Goal: Information Seeking & Learning: Learn about a topic

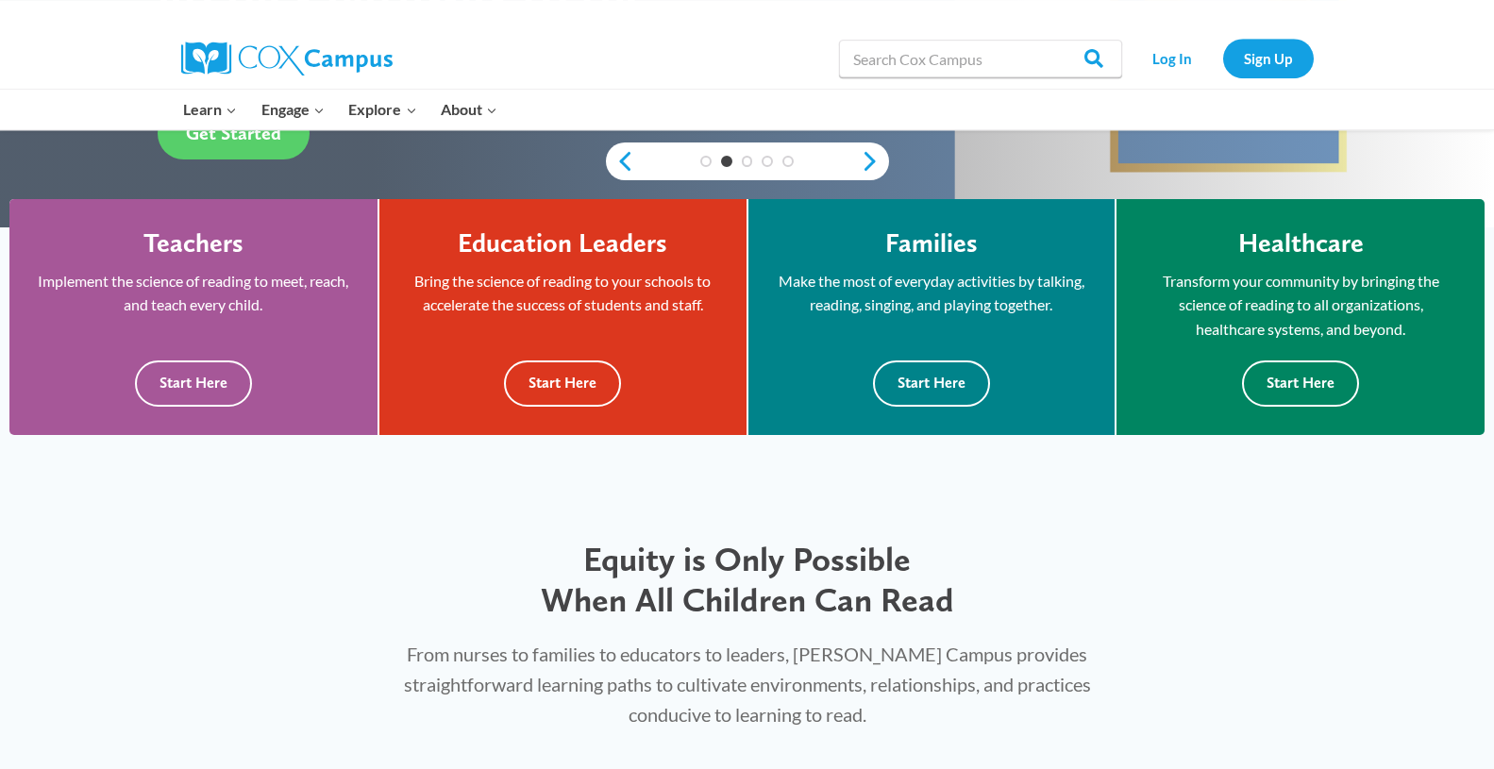
scroll to position [385, 0]
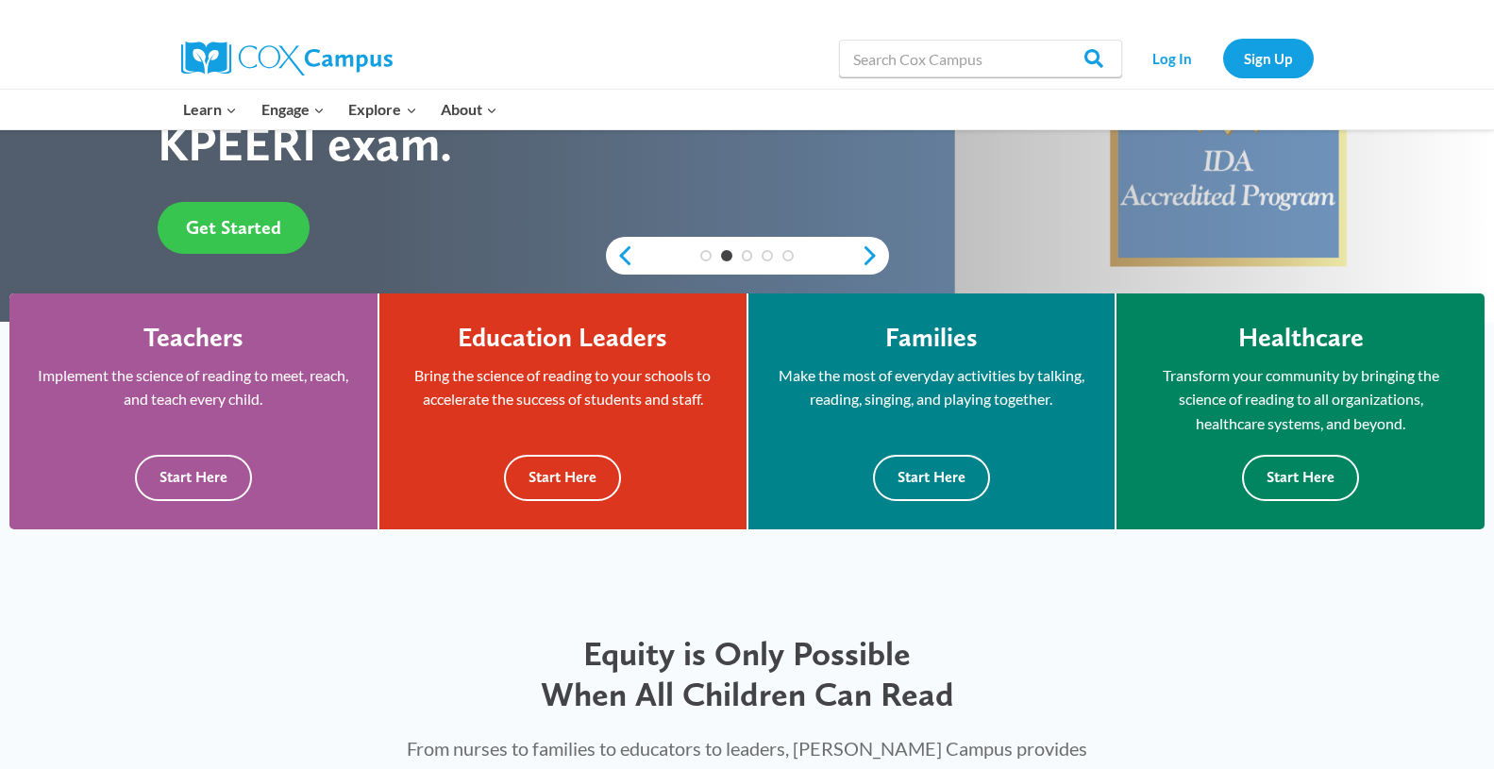
click at [252, 216] on span "Get Started" at bounding box center [233, 227] width 95 height 23
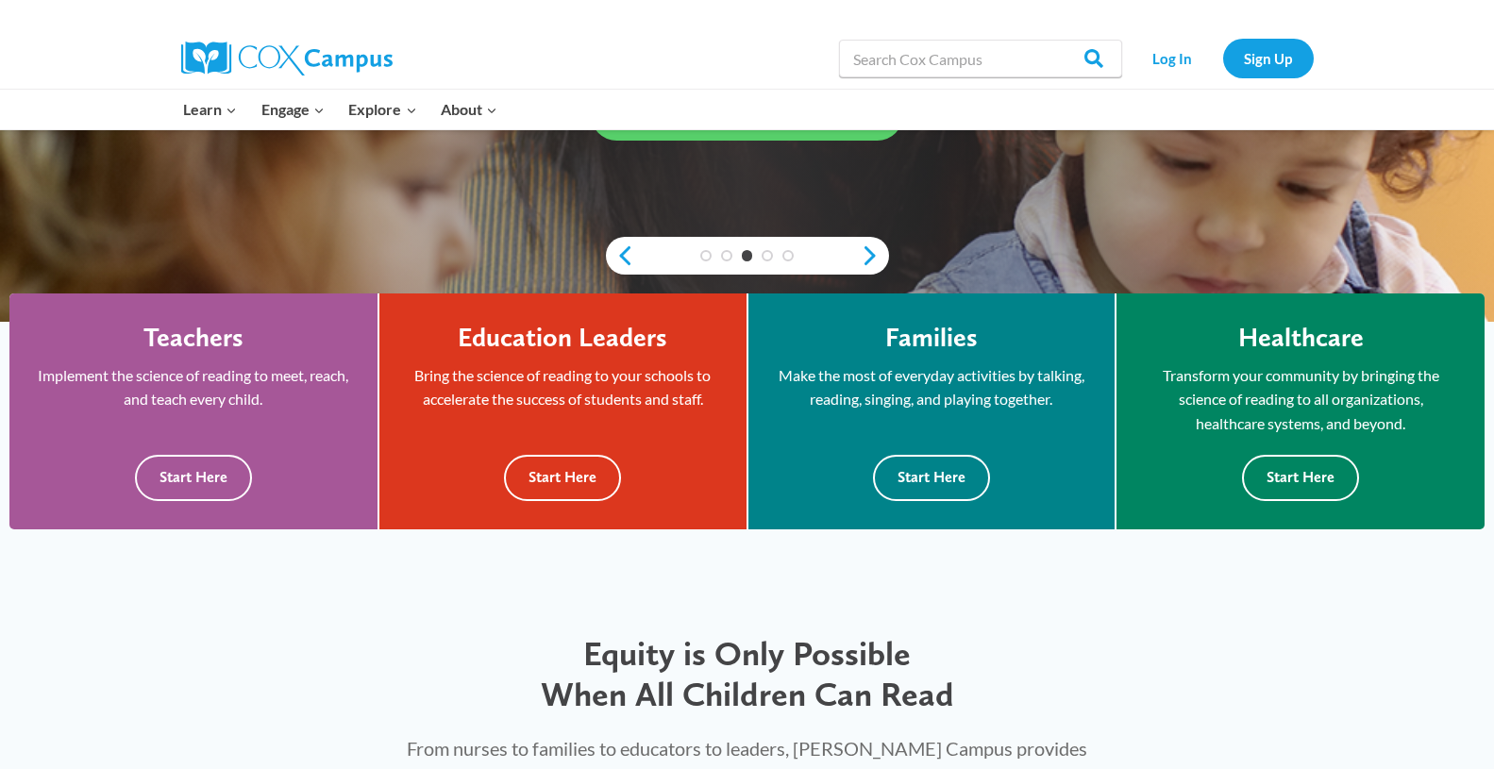
click at [338, 57] on img at bounding box center [286, 59] width 211 height 34
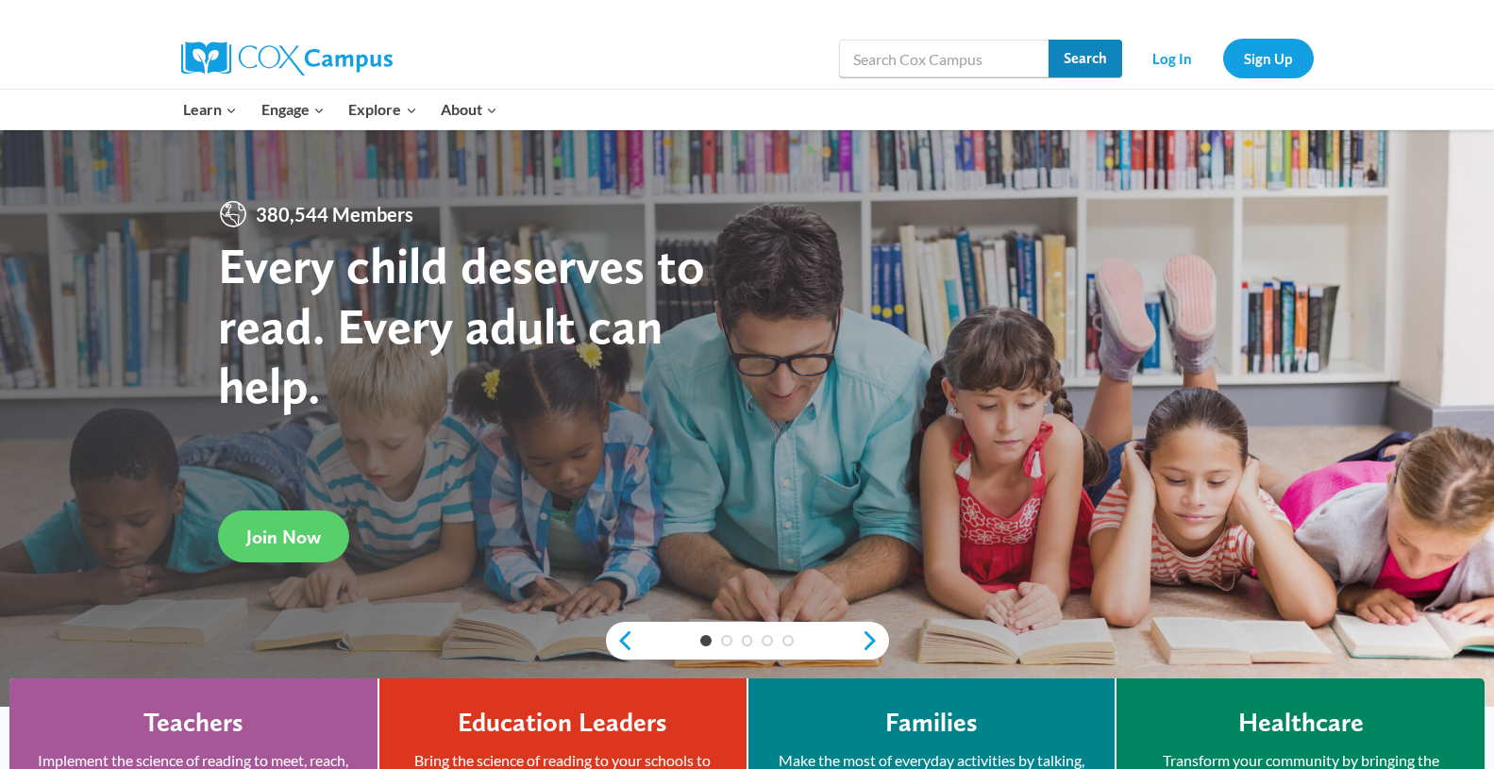
click at [1095, 50] on input "Search" at bounding box center [1085, 59] width 74 height 38
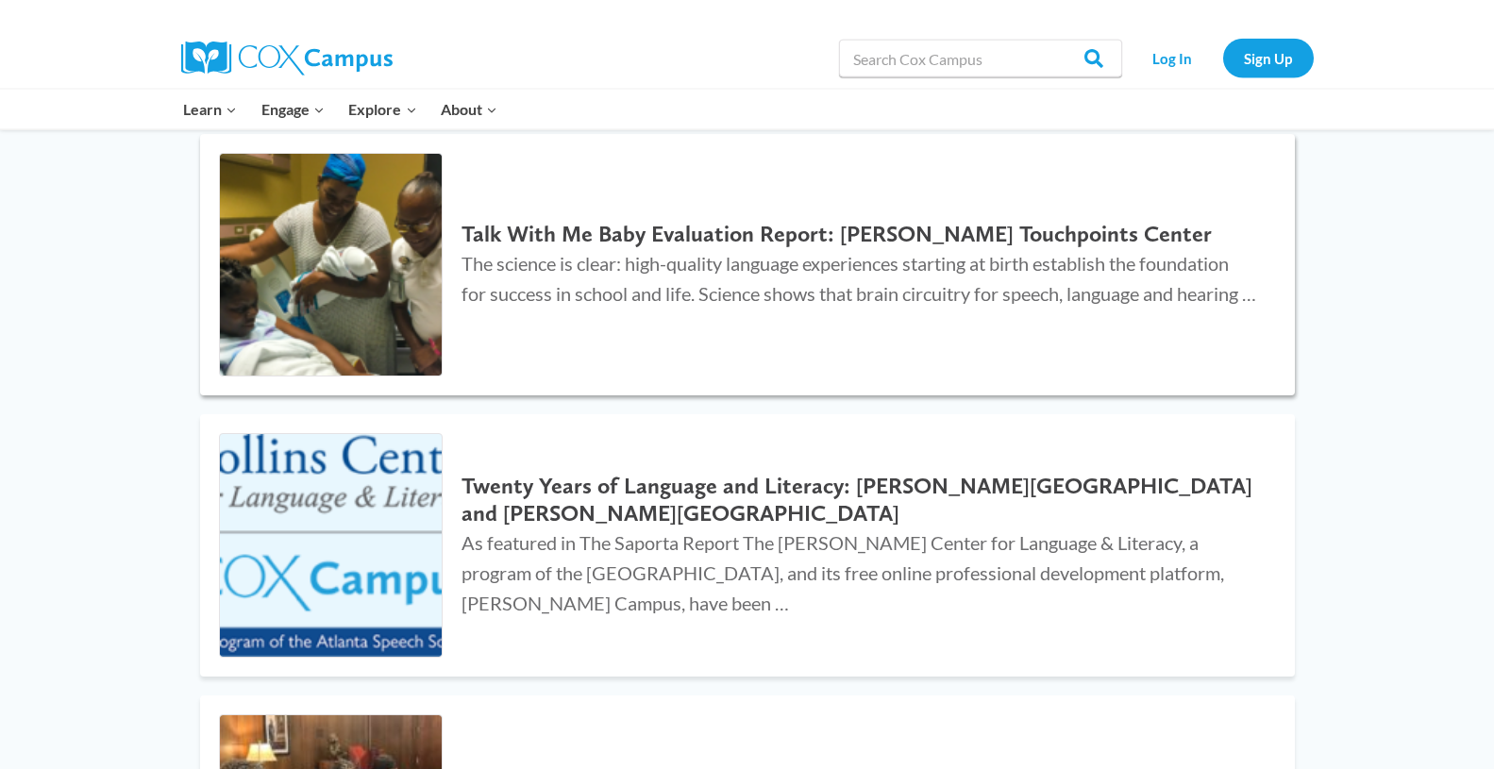
scroll to position [241, 0]
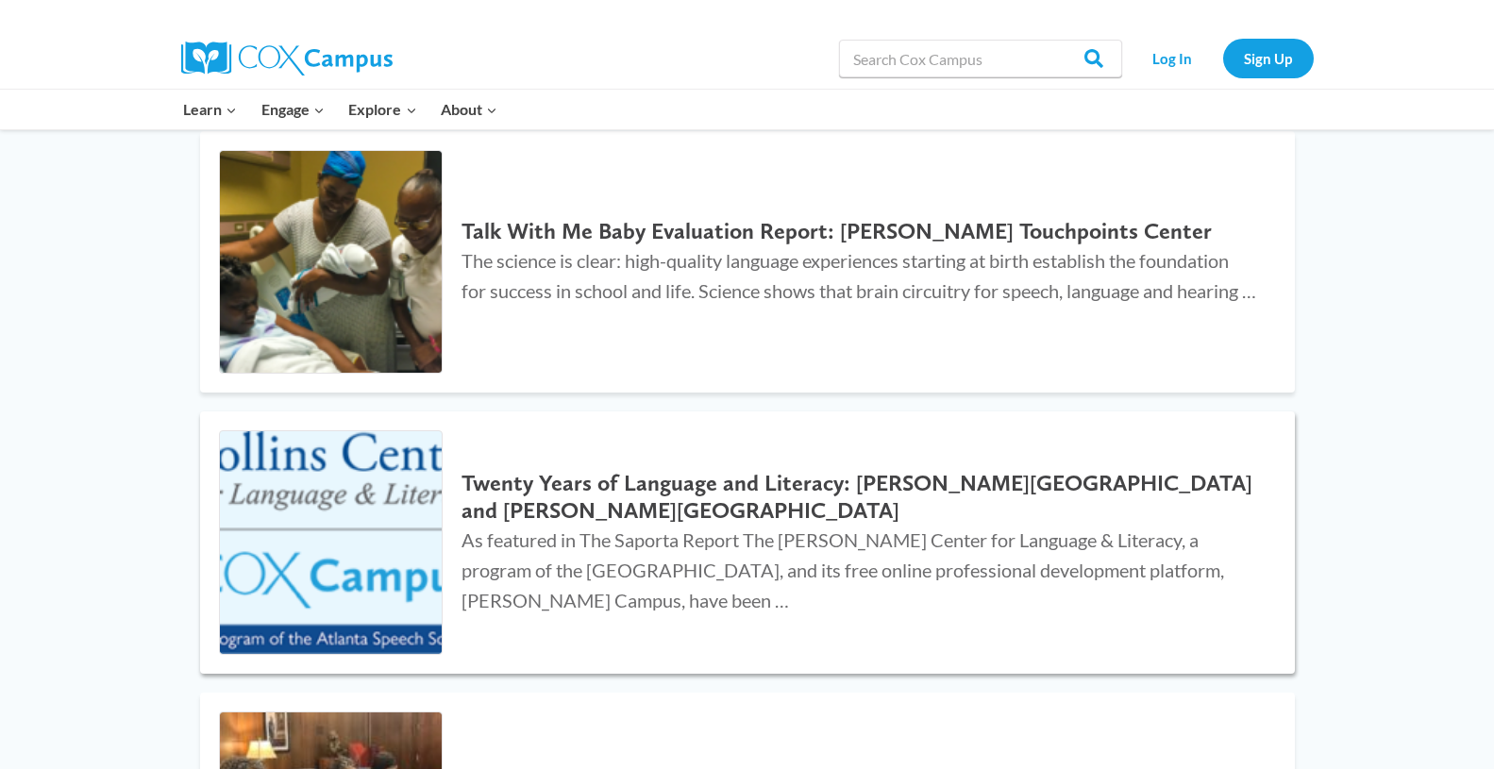
click at [763, 489] on h2 "Twenty Years of Language and Literacy: [PERSON_NAME][GEOGRAPHIC_DATA] and [PERS…" at bounding box center [858, 497] width 795 height 55
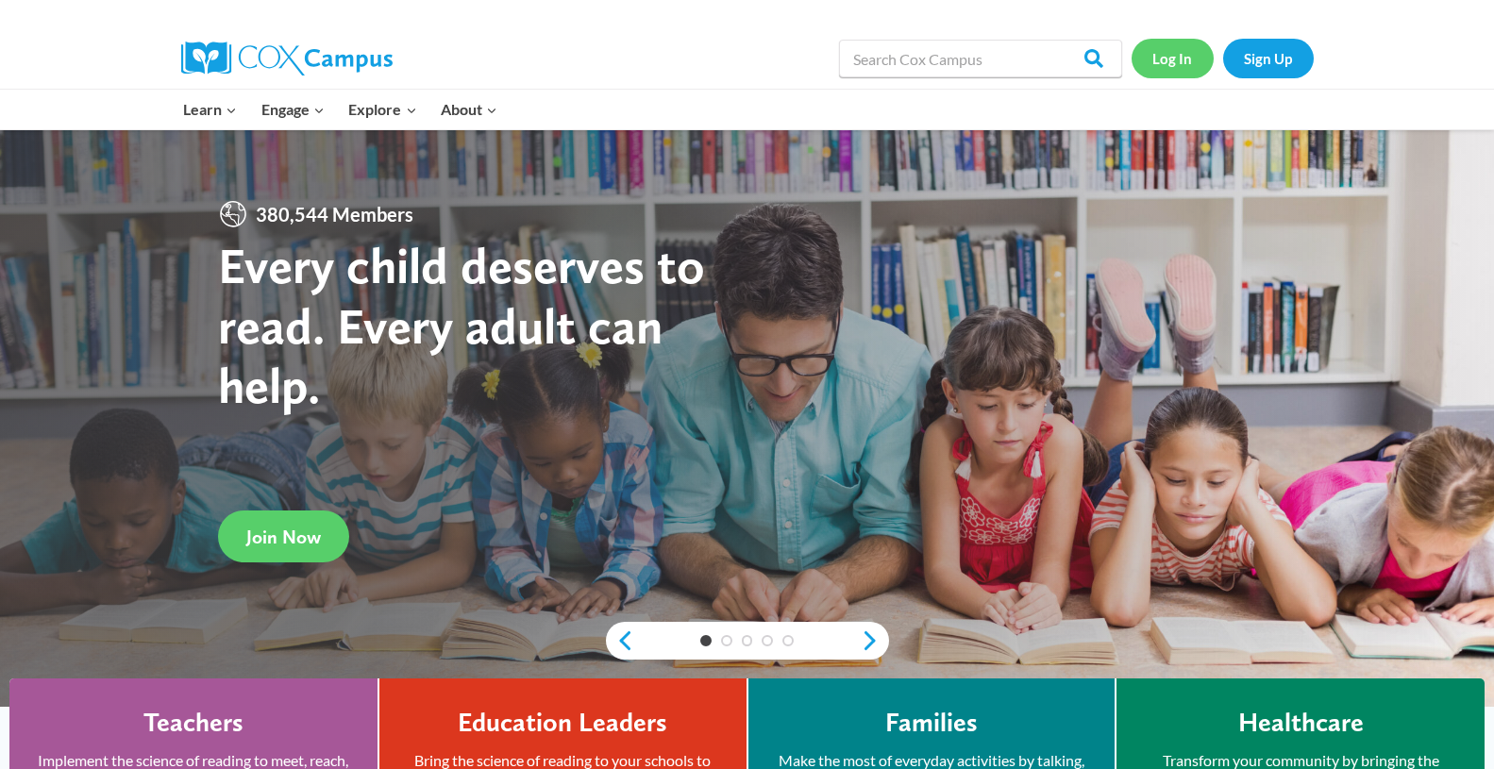
click at [1185, 54] on link "Log In" at bounding box center [1172, 58] width 82 height 39
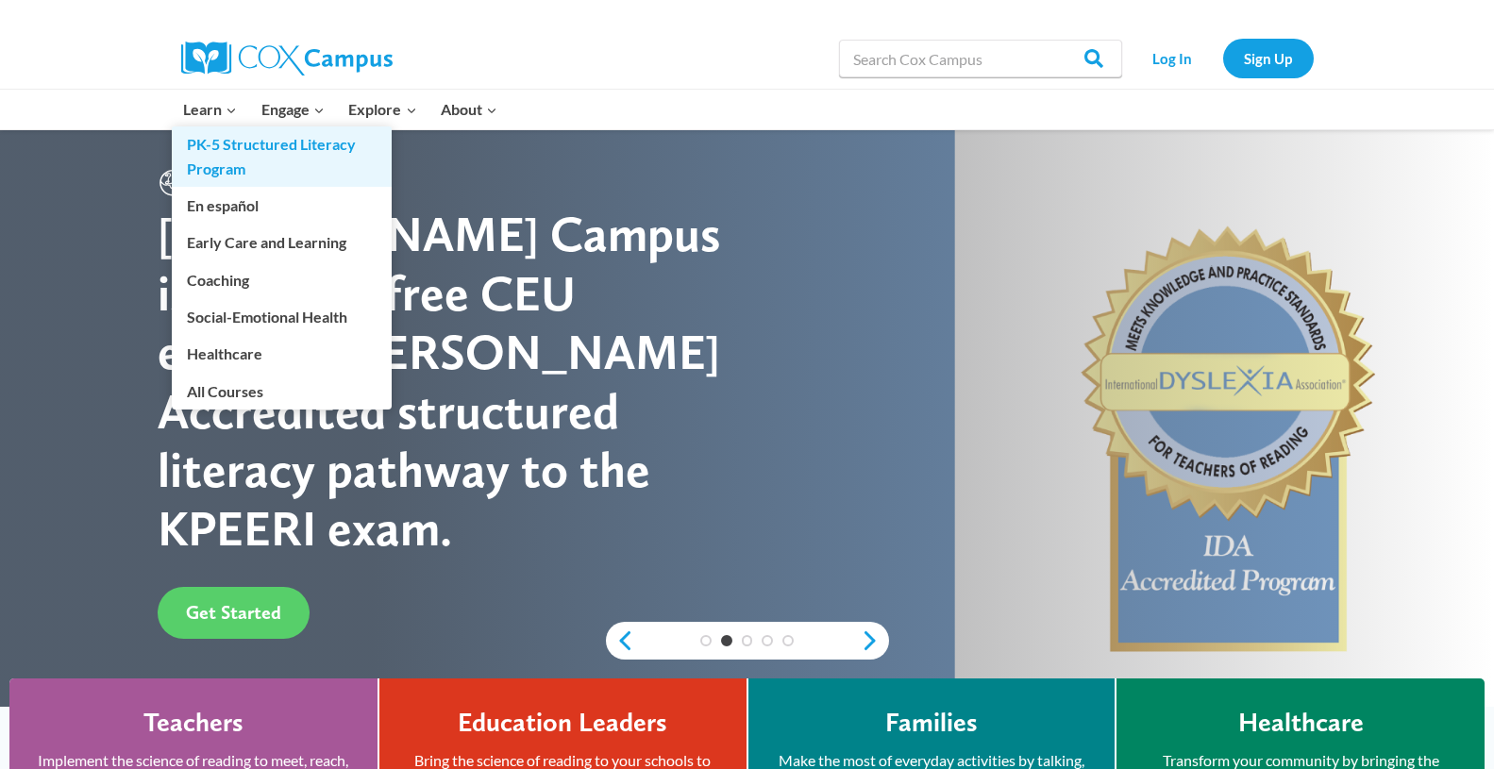
click at [233, 146] on link "PK-5 Structured Literacy Program" at bounding box center [282, 156] width 220 height 60
